Goal: Register for event/course

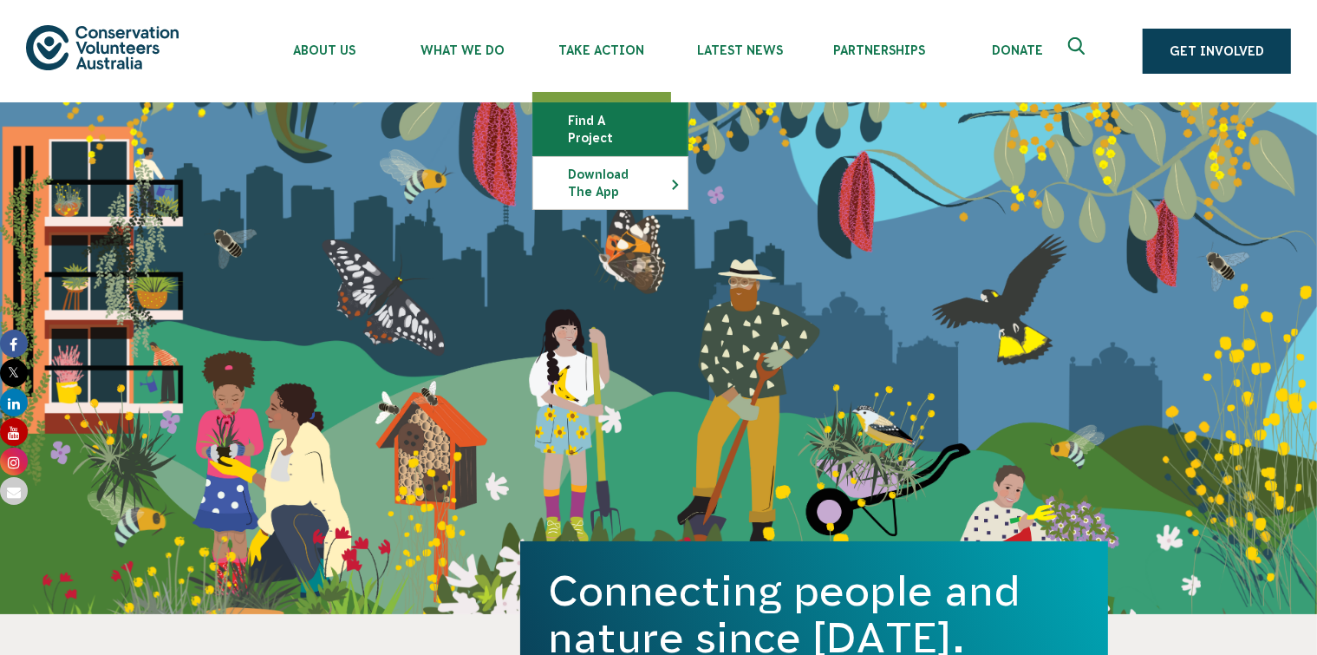
click at [637, 126] on link "Find a project" at bounding box center [610, 129] width 154 height 52
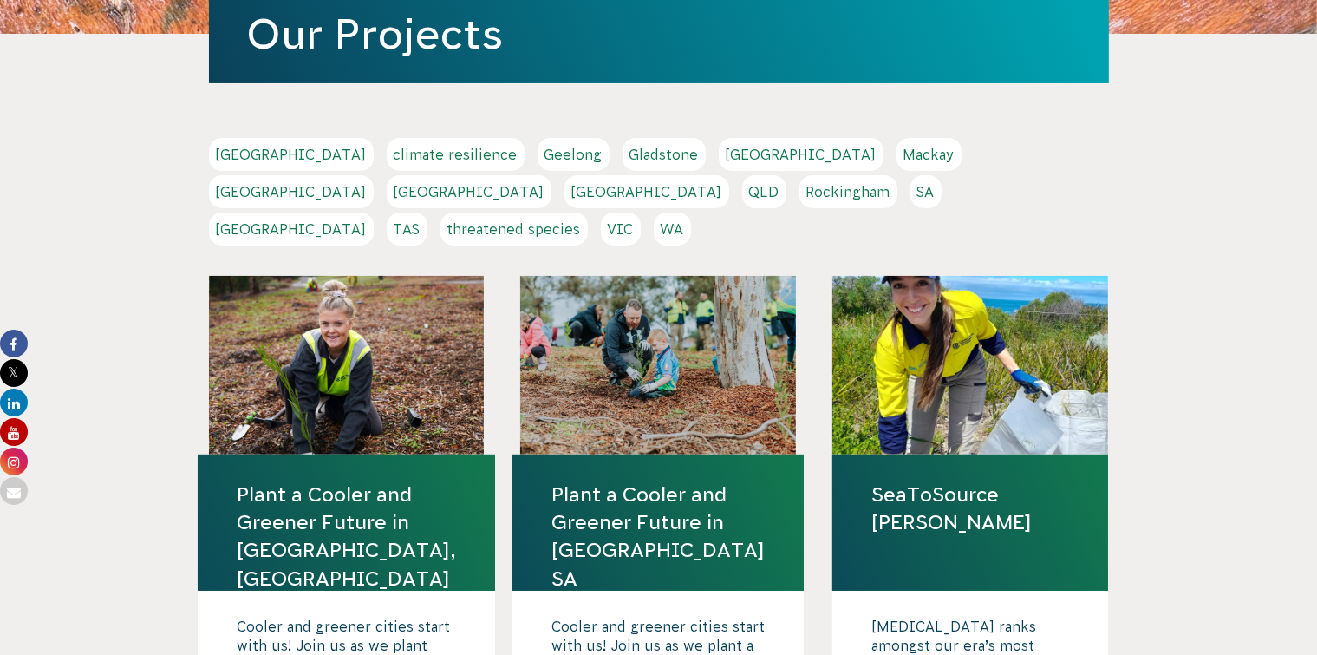
click at [374, 212] on link "[GEOGRAPHIC_DATA]" at bounding box center [291, 228] width 165 height 33
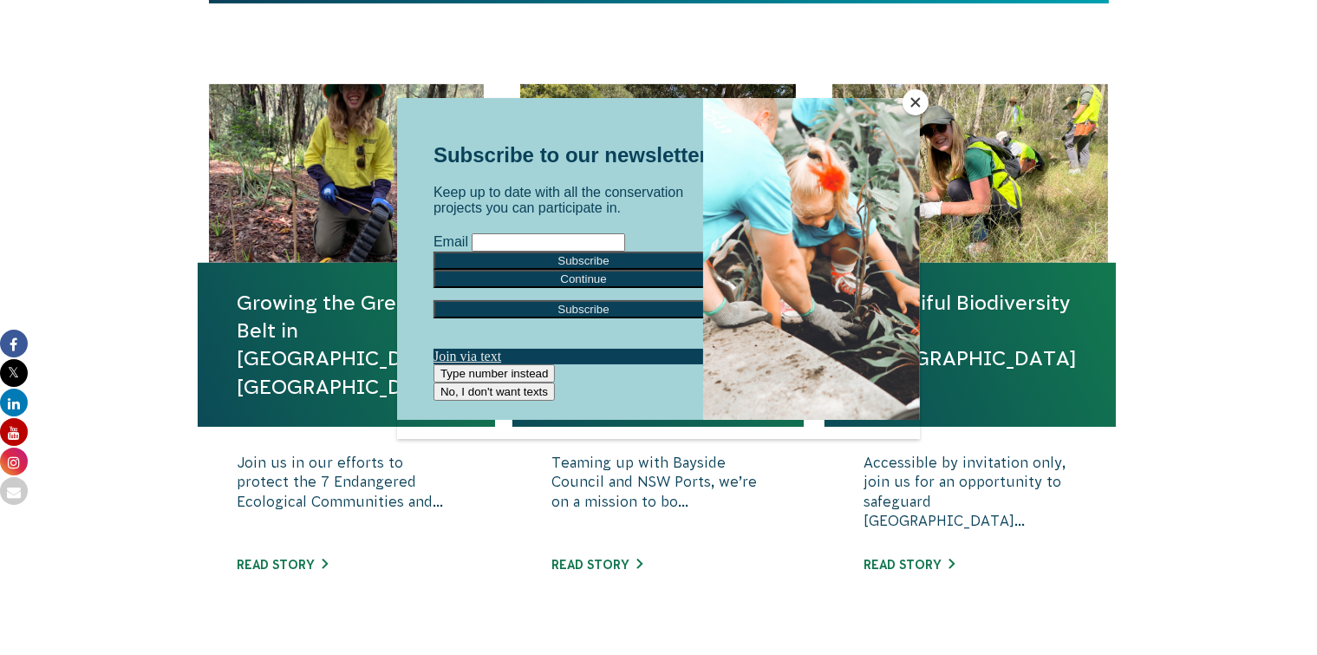
scroll to position [589, 0]
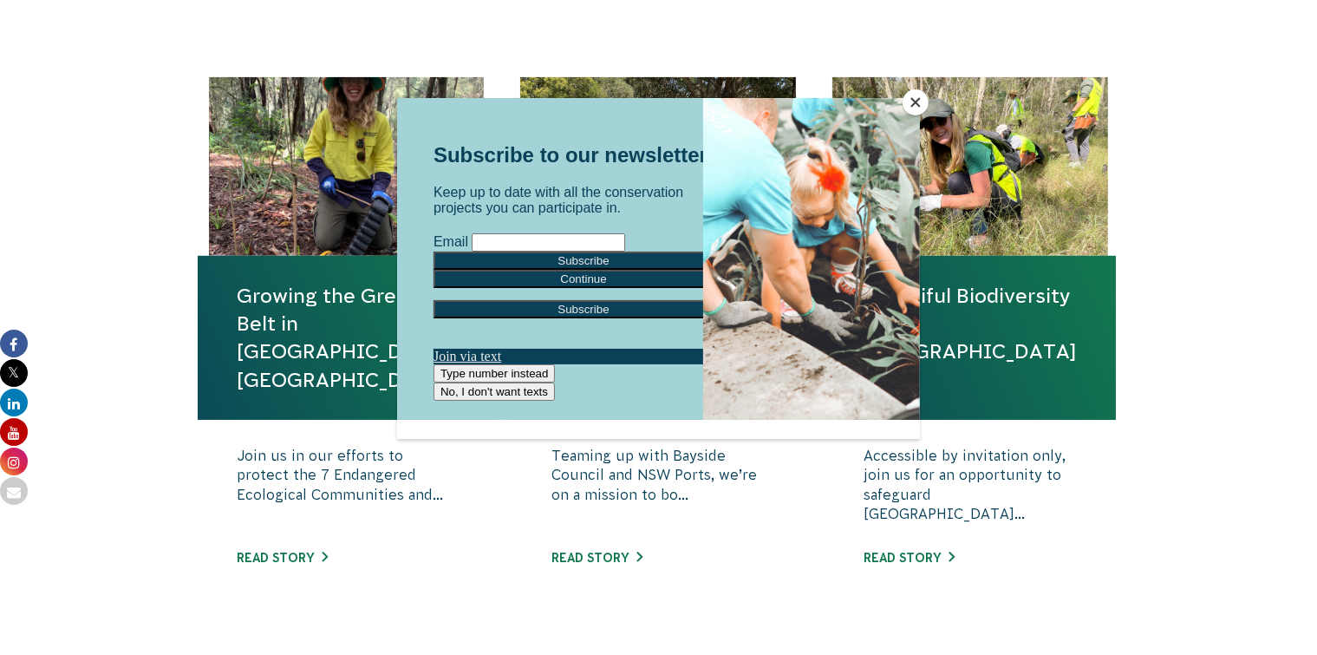
click at [922, 97] on button "Close" at bounding box center [916, 102] width 26 height 26
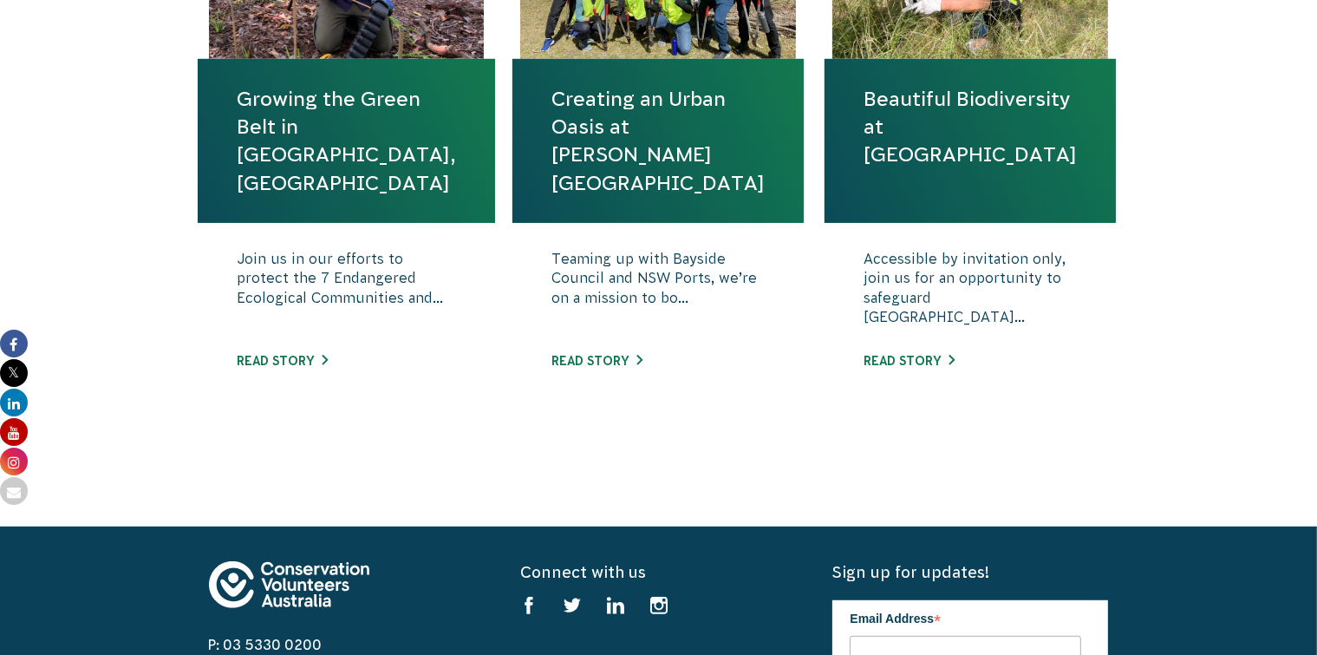
scroll to position [786, 0]
click at [284, 363] on link "Read story" at bounding box center [282, 361] width 91 height 14
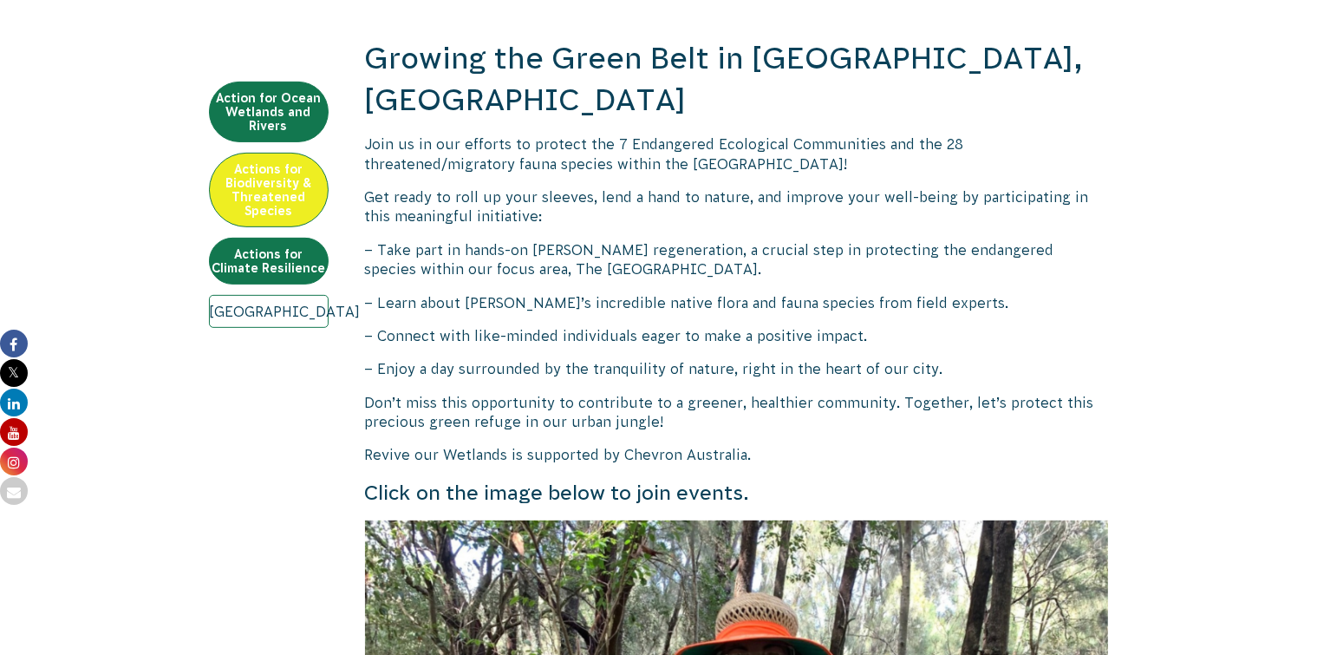
scroll to position [602, 0]
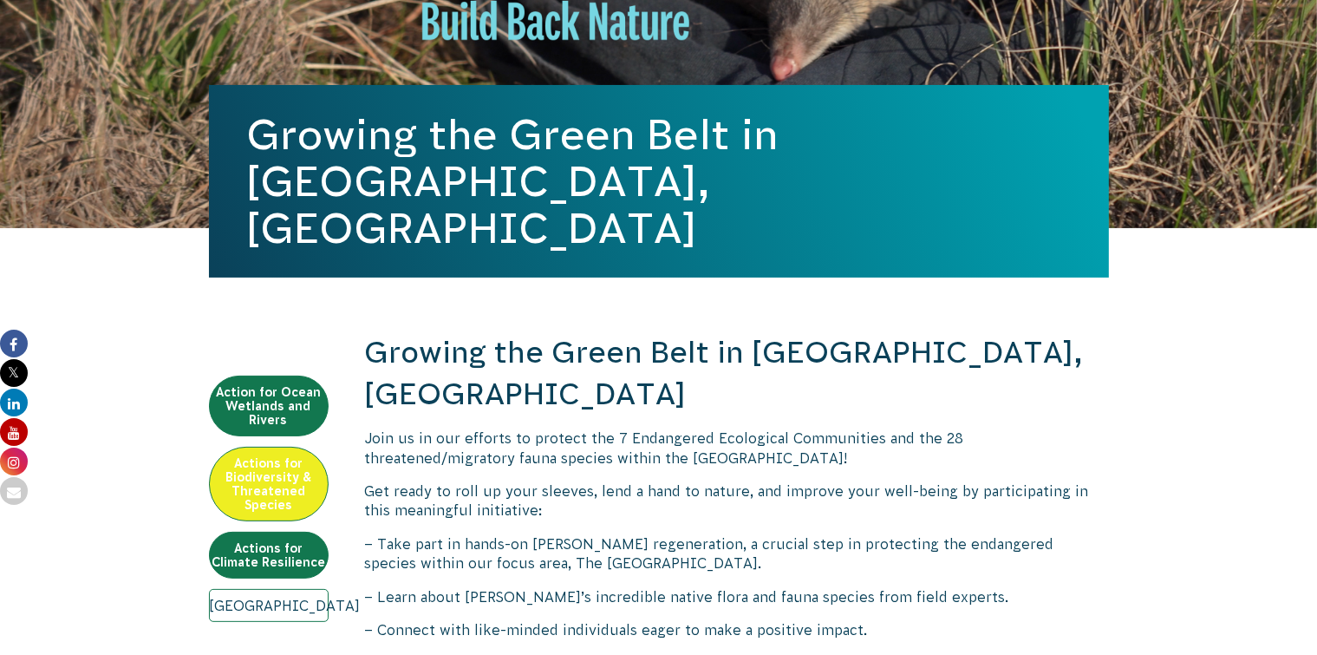
scroll to position [308, 0]
